Goal: Navigation & Orientation: Find specific page/section

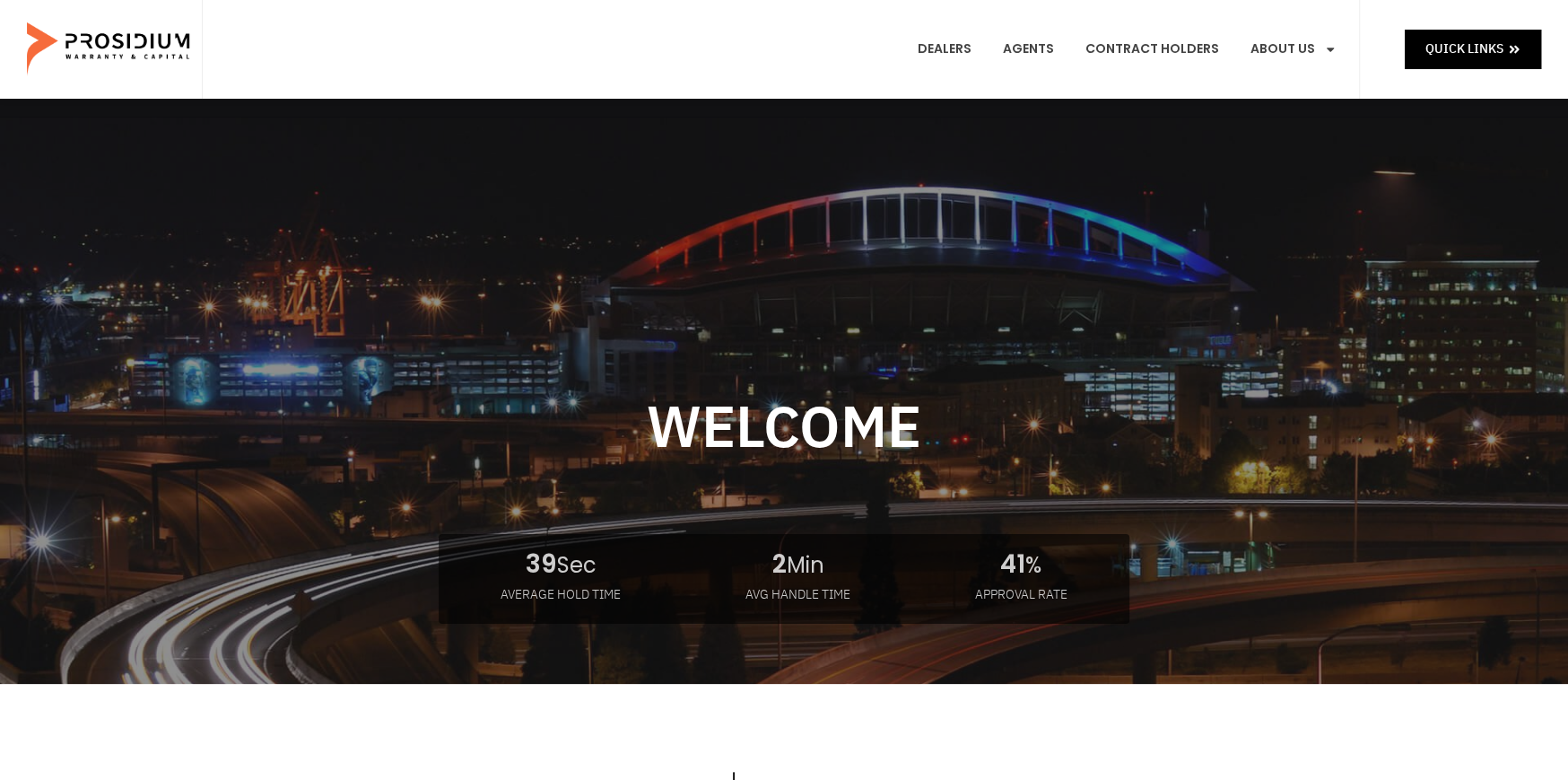
click at [1465, 55] on e-page-transition at bounding box center [784, 390] width 1568 height 780
click at [756, 55] on e-page-transition at bounding box center [784, 390] width 1568 height 780
click at [1455, 49] on e-page-transition at bounding box center [784, 390] width 1568 height 780
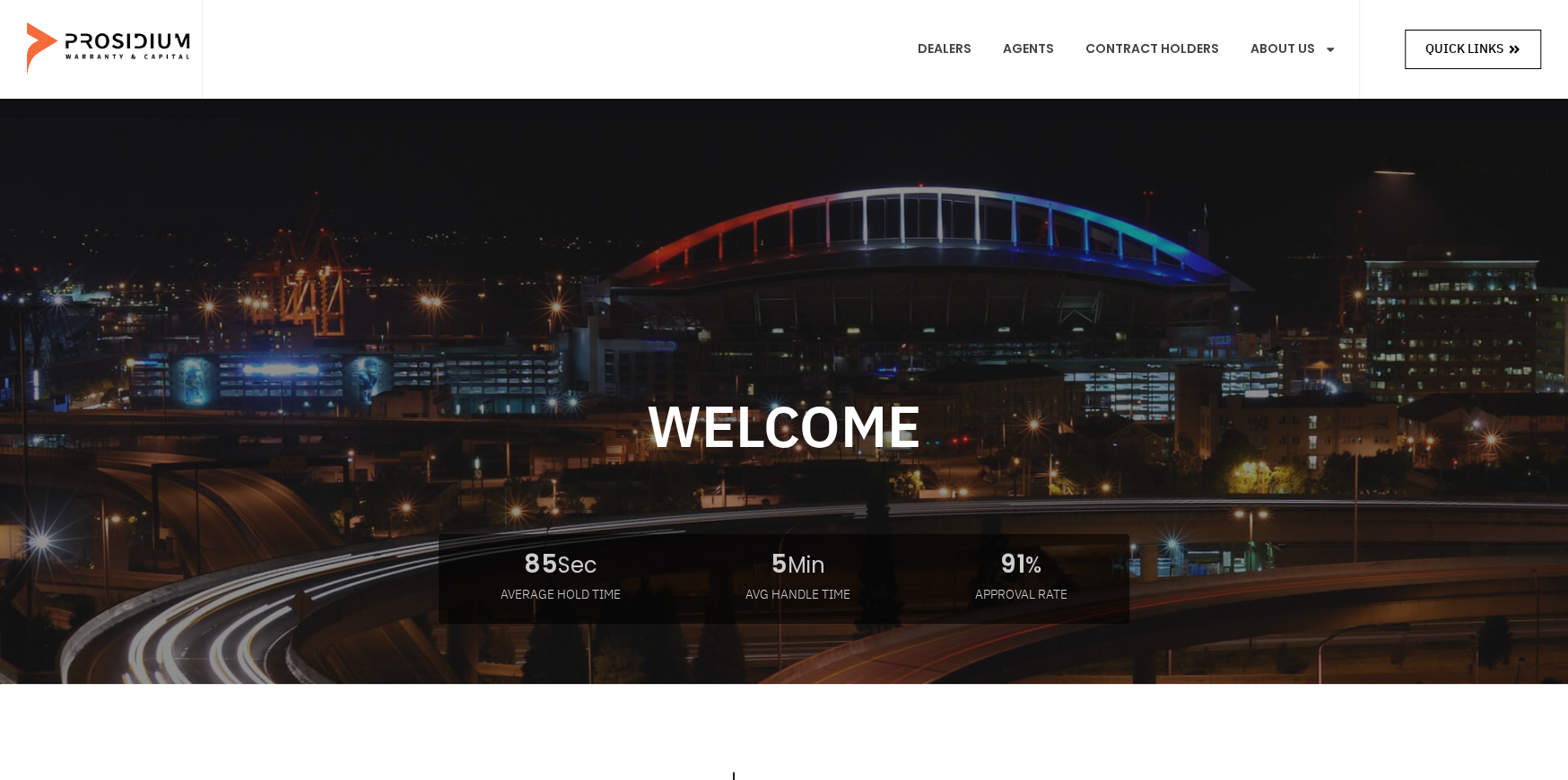
click at [1477, 51] on span "Quick Links" at bounding box center [1464, 49] width 78 height 22
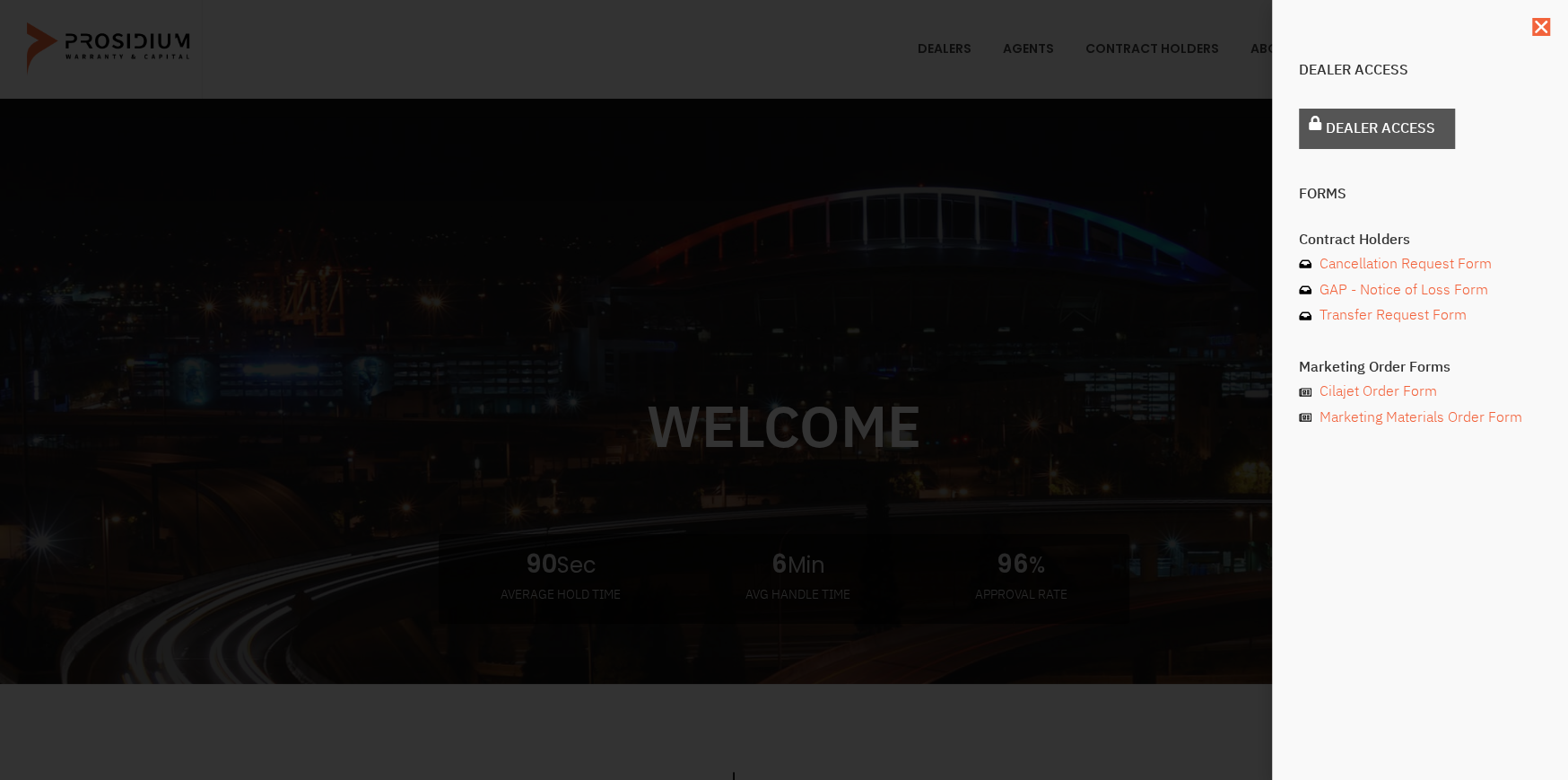
click at [1400, 113] on link "Dealer Access" at bounding box center [1377, 128] width 156 height 41
